Goal: Navigation & Orientation: Understand site structure

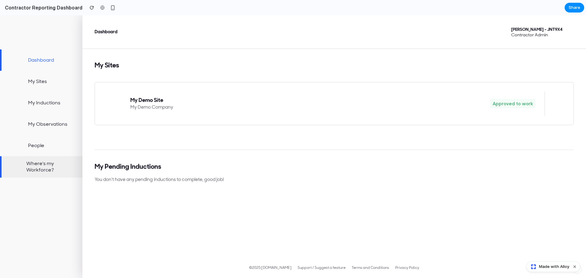
click at [39, 168] on link "Where's my Workforce?" at bounding box center [41, 166] width 82 height 21
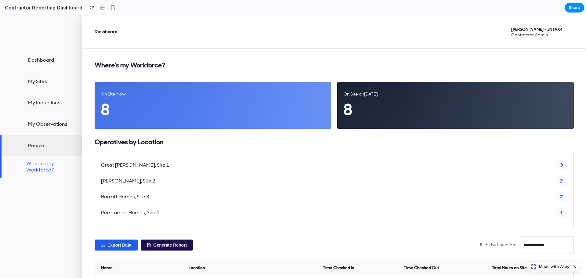
click at [38, 148] on link "People" at bounding box center [41, 145] width 82 height 21
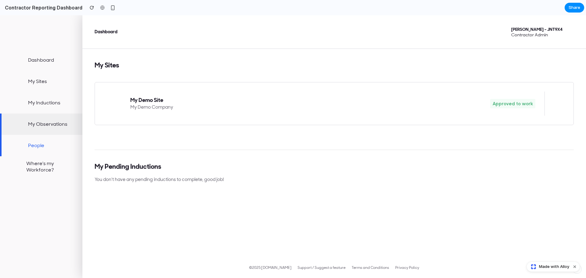
click at [40, 124] on link "My Observations" at bounding box center [41, 124] width 82 height 21
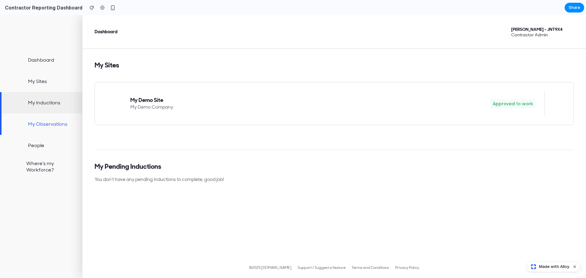
click at [41, 106] on link "My Inductions" at bounding box center [41, 102] width 82 height 21
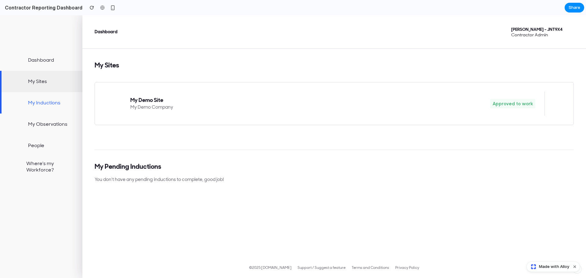
click at [39, 84] on link "My Sites" at bounding box center [41, 81] width 82 height 21
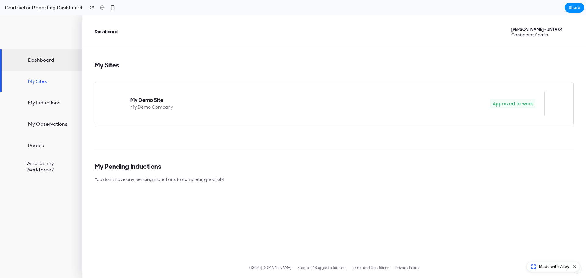
click at [39, 61] on link "Dashboard" at bounding box center [41, 59] width 82 height 21
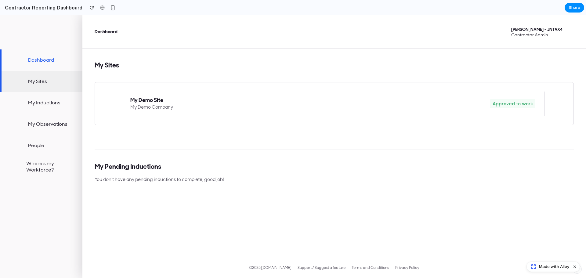
click at [38, 82] on link "My Sites" at bounding box center [41, 81] width 82 height 21
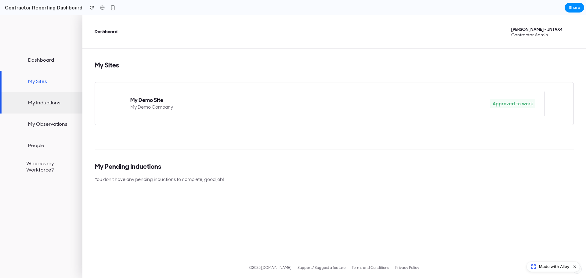
click at [39, 102] on link "My Inductions" at bounding box center [41, 102] width 82 height 21
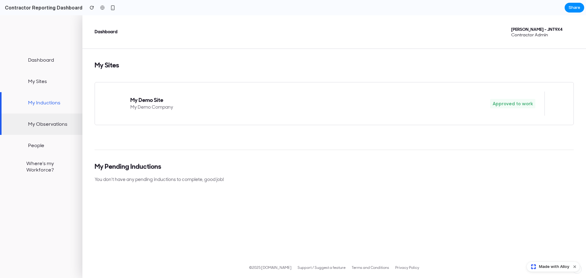
click at [39, 124] on link "My Observations" at bounding box center [41, 124] width 82 height 21
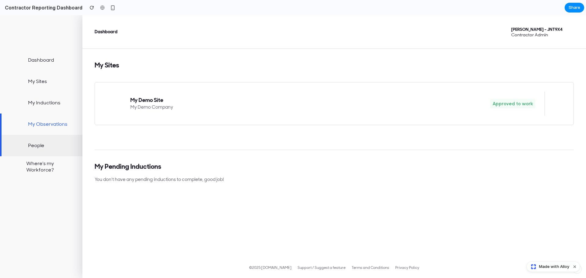
click at [36, 147] on link "People" at bounding box center [41, 145] width 82 height 21
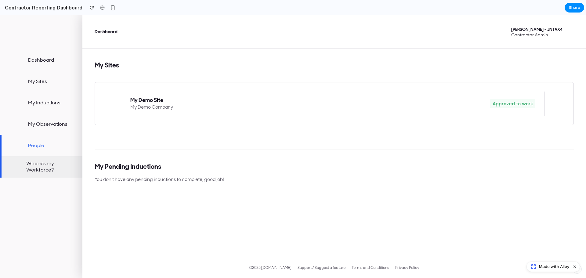
click at [36, 169] on link "Where's my Workforce?" at bounding box center [41, 166] width 82 height 21
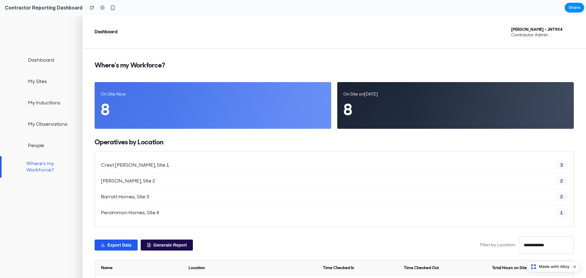
click at [115, 214] on span "Persimmon Homes, Site 4" at bounding box center [130, 213] width 58 height 6
